Goal: Transaction & Acquisition: Book appointment/travel/reservation

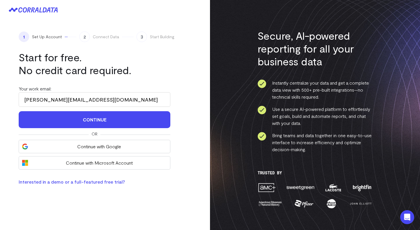
click at [51, 37] on span "Set Up Account" at bounding box center [47, 37] width 30 height 6
click at [76, 97] on input "[PERSON_NAME][EMAIL_ADDRESS][DOMAIN_NAME]" at bounding box center [95, 99] width 152 height 15
click at [29, 12] on icon at bounding box center [30, 9] width 24 height 5
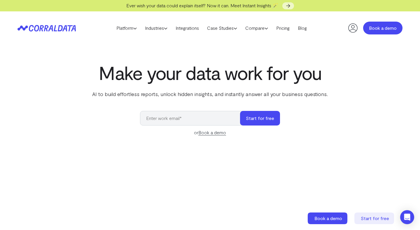
click at [368, 26] on link "Book a demo" at bounding box center [382, 28] width 39 height 13
